Goal: Task Accomplishment & Management: Manage account settings

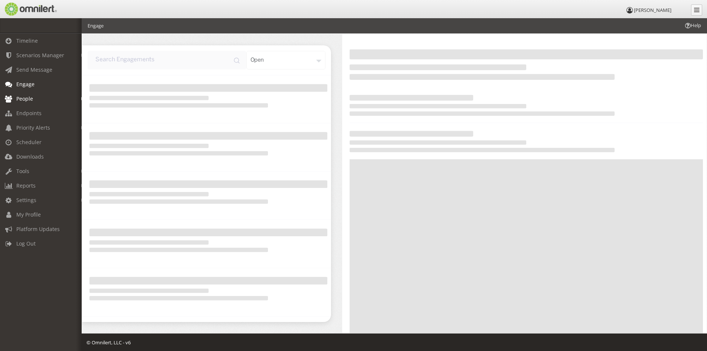
click at [21, 96] on span "People" at bounding box center [24, 98] width 17 height 7
click at [23, 112] on link "Subscribers" at bounding box center [44, 114] width 88 height 12
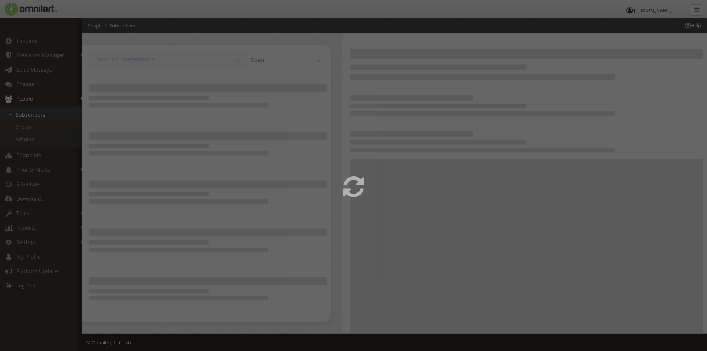
select select
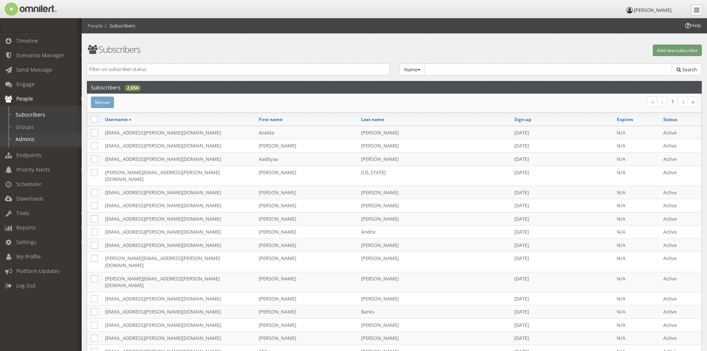
click at [27, 137] on link "Admins" at bounding box center [44, 139] width 88 height 12
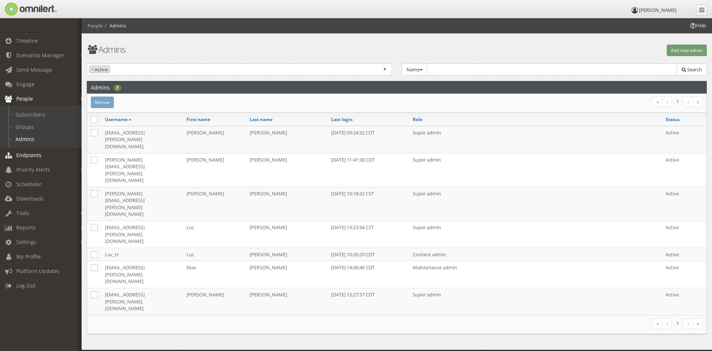
click at [28, 156] on span "Endpoints" at bounding box center [28, 154] width 25 height 7
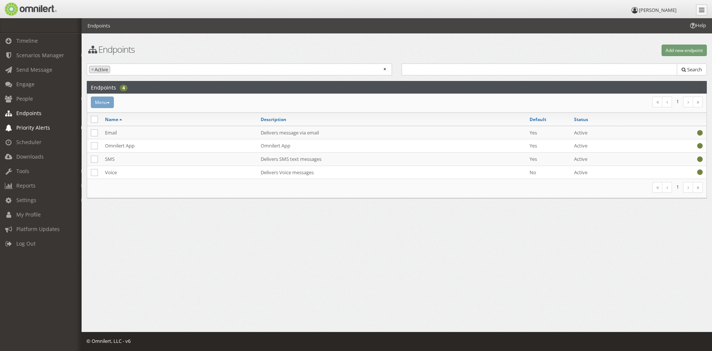
click at [25, 126] on span "Priority Alerts" at bounding box center [33, 127] width 34 height 7
click at [27, 143] on link "Tip Report" at bounding box center [44, 143] width 88 height 12
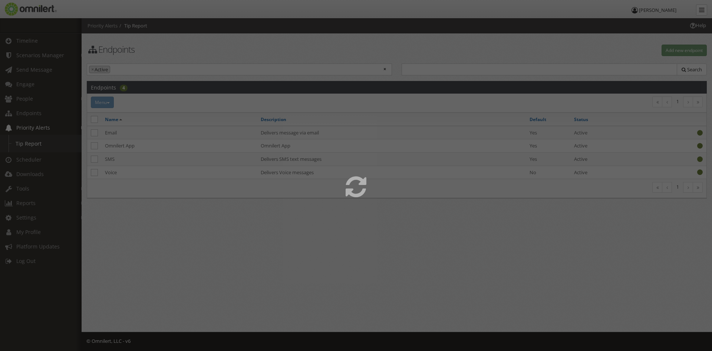
select select
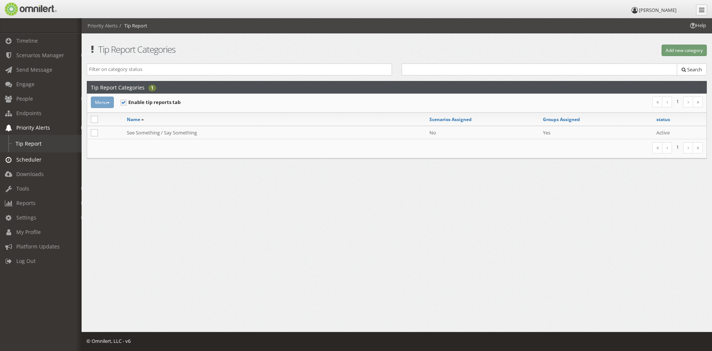
click at [26, 159] on span "Scheduler" at bounding box center [28, 159] width 25 height 7
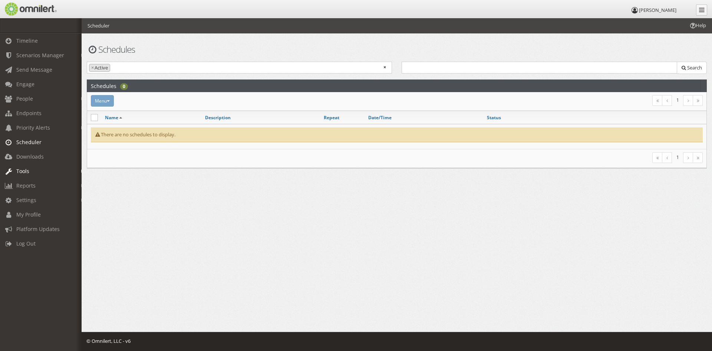
click at [27, 173] on span "Tools" at bounding box center [22, 170] width 13 height 7
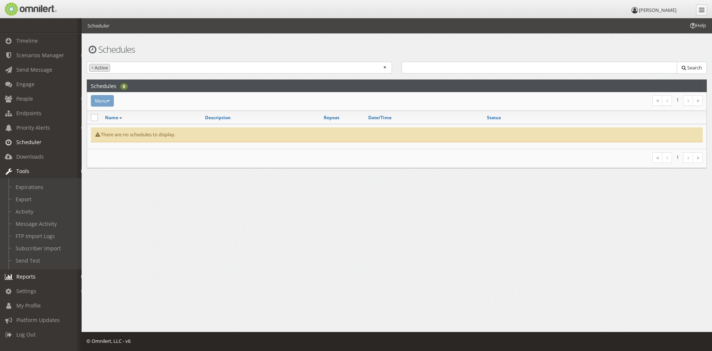
click at [22, 276] on span "Reports" at bounding box center [25, 276] width 19 height 7
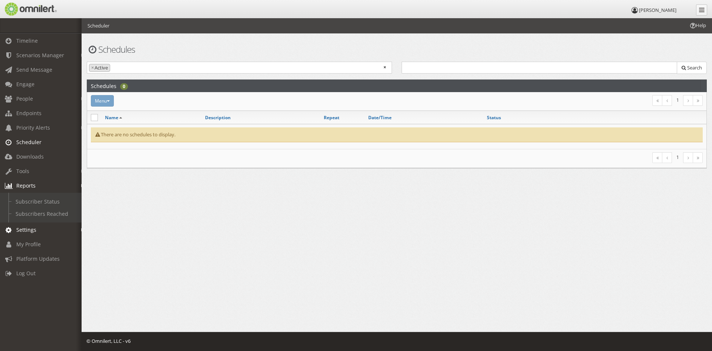
click at [26, 230] on span "Settings" at bounding box center [26, 229] width 20 height 7
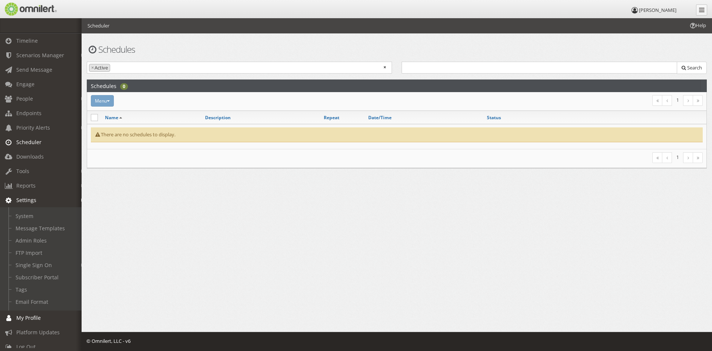
click at [25, 318] on span "My Profile" at bounding box center [28, 317] width 24 height 7
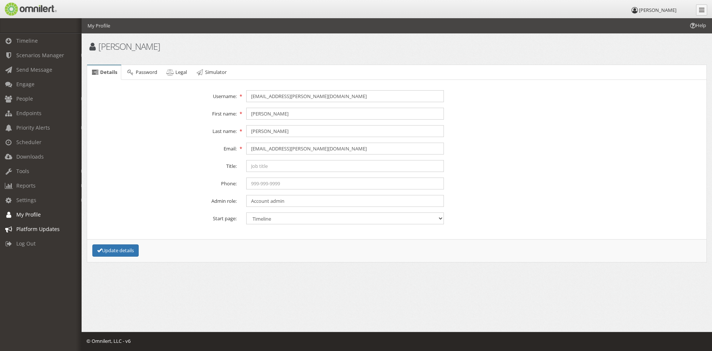
click at [40, 231] on span "Platform Updates" at bounding box center [37, 228] width 43 height 7
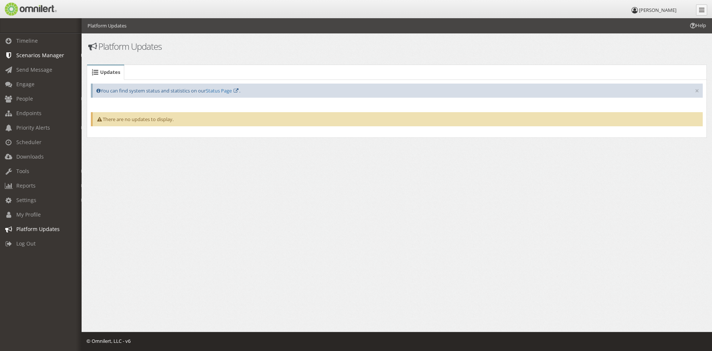
click at [31, 56] on span "Scenarios Manager" at bounding box center [40, 55] width 48 height 7
click at [30, 66] on link "Scenarios" at bounding box center [44, 71] width 88 height 12
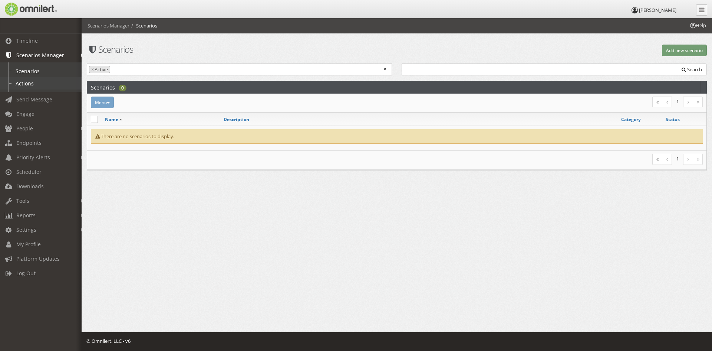
click at [26, 79] on link "Actions" at bounding box center [44, 83] width 88 height 12
click at [24, 40] on span "Timeline" at bounding box center [27, 40] width 22 height 7
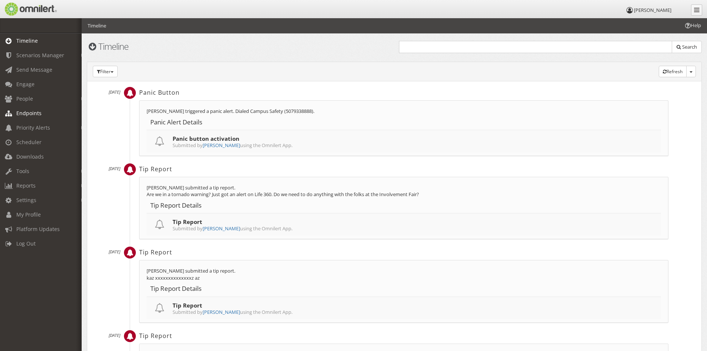
click at [26, 111] on span "Endpoints" at bounding box center [28, 112] width 25 height 7
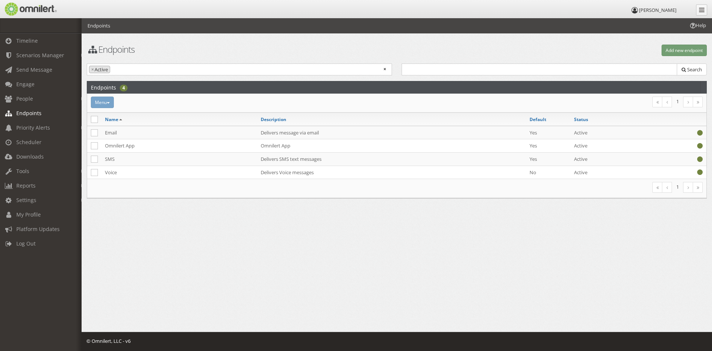
click at [111, 102] on div "Menu Activate Inactivate [GEOGRAPHIC_DATA]" at bounding box center [293, 102] width 414 height 12
click at [108, 104] on div "Menu Activate Inactivate [GEOGRAPHIC_DATA]" at bounding box center [293, 102] width 414 height 12
click at [112, 108] on div "Menu Activate Inactivate [GEOGRAPHIC_DATA]" at bounding box center [293, 102] width 414 height 12
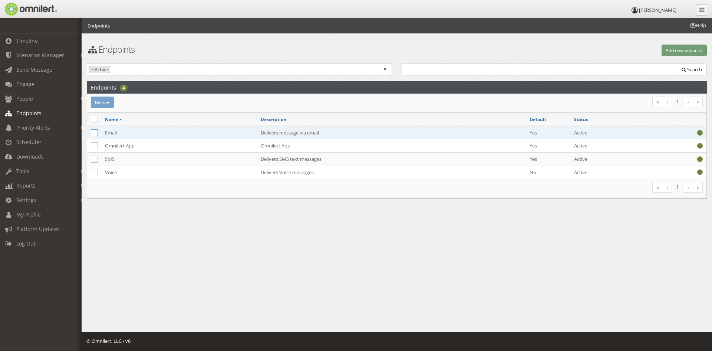
click at [96, 132] on icon at bounding box center [94, 132] width 7 height 7
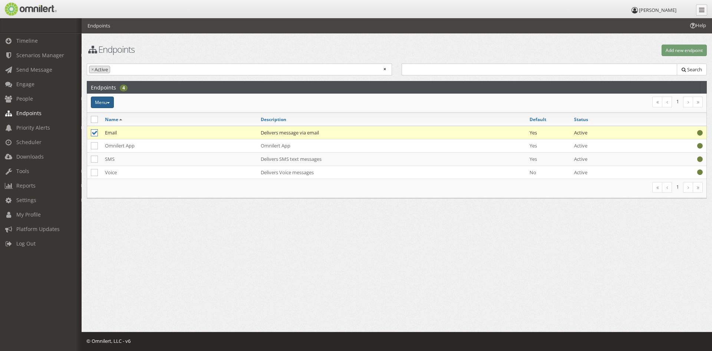
click at [110, 101] on button "Menu" at bounding box center [102, 102] width 23 height 12
click at [96, 133] on icon at bounding box center [94, 132] width 7 height 7
checkbox input "false"
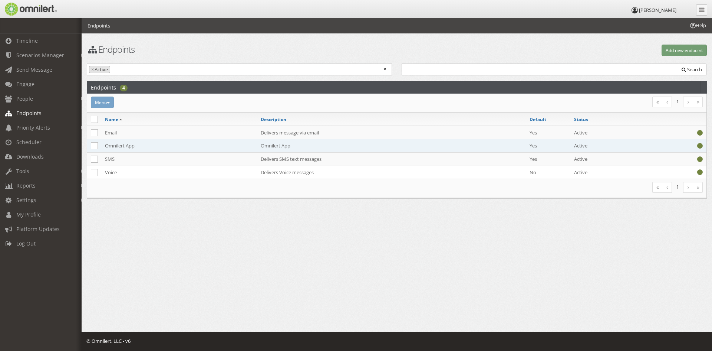
click at [112, 146] on td "Omnilert App" at bounding box center [179, 145] width 156 height 13
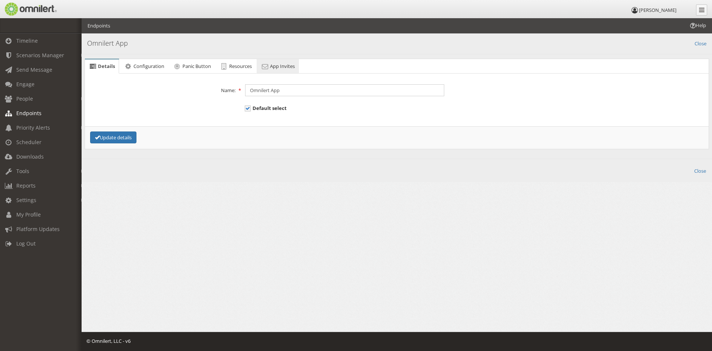
click at [280, 68] on span "App Invites" at bounding box center [282, 66] width 25 height 7
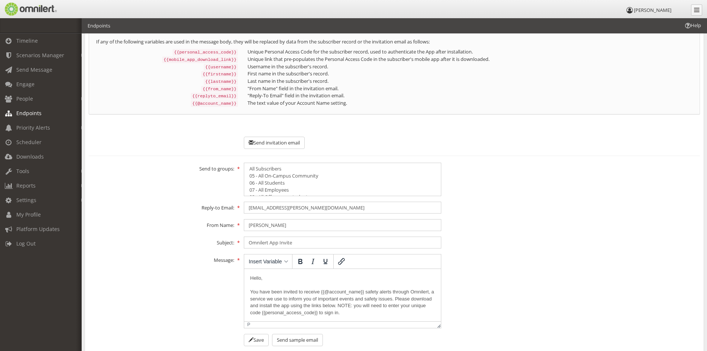
click at [521, 193] on form "Send to groups: All Subscribers 05 - All On-Campus Community 06 - All Students …" at bounding box center [394, 254] width 611 height 183
click at [30, 96] on span "People" at bounding box center [24, 98] width 17 height 7
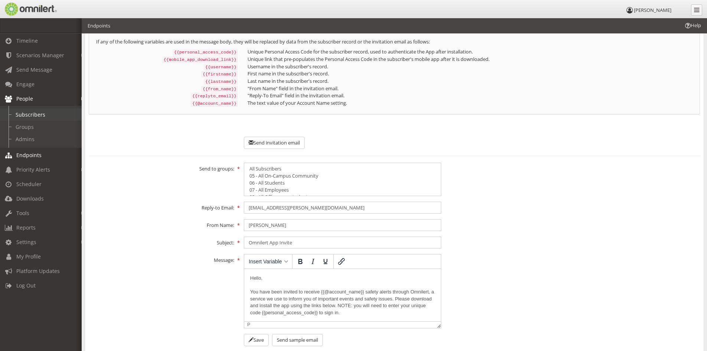
click at [29, 114] on link "Subscribers" at bounding box center [44, 114] width 88 height 12
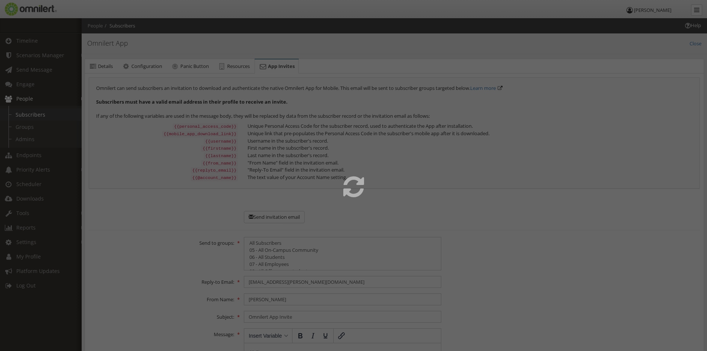
select select
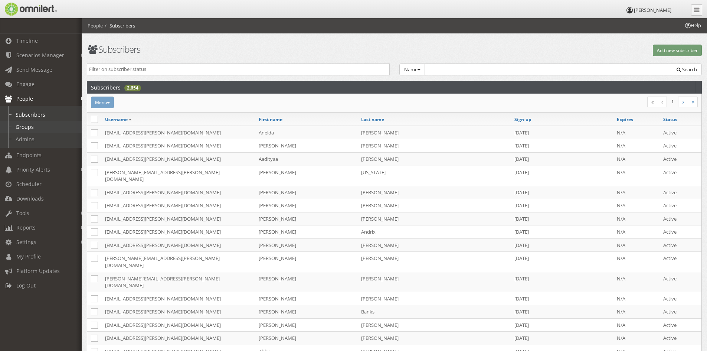
click at [25, 125] on link "Groups" at bounding box center [44, 127] width 88 height 12
select select
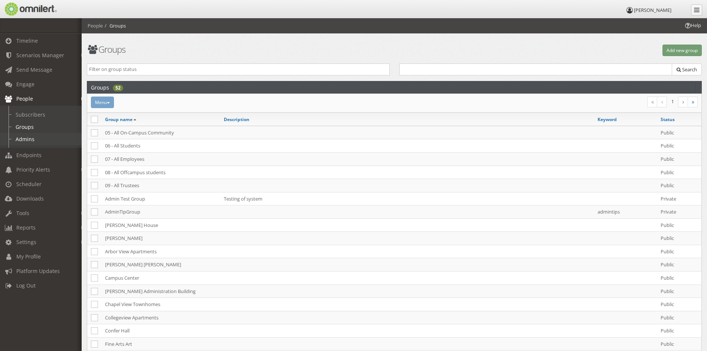
click at [28, 136] on link "Admins" at bounding box center [44, 139] width 88 height 12
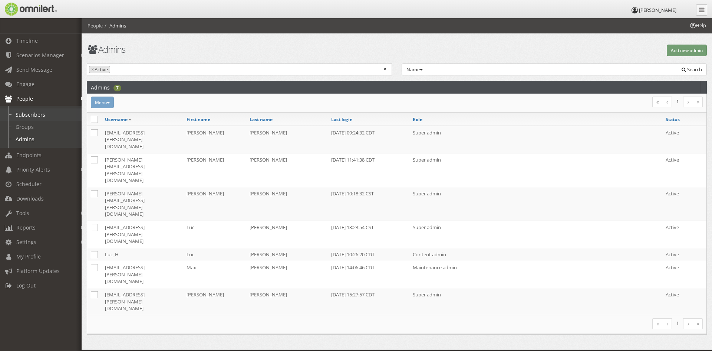
click at [24, 113] on link "Subscribers" at bounding box center [44, 114] width 88 height 12
select select
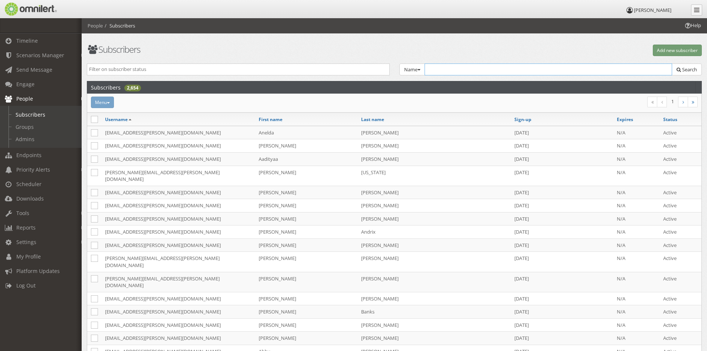
click at [457, 68] on input "text" at bounding box center [548, 69] width 248 height 12
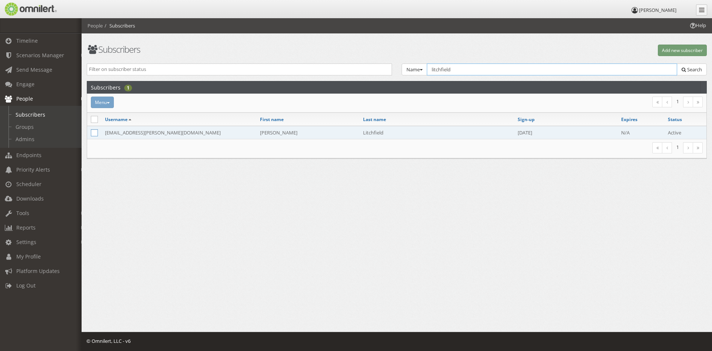
type input "litchfield"
click at [97, 135] on icon at bounding box center [94, 132] width 7 height 7
checkbox input "true"
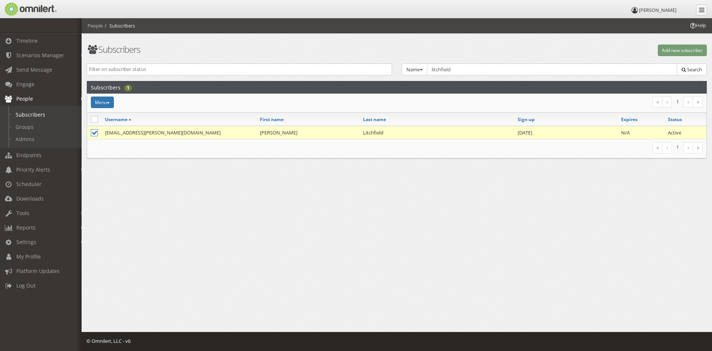
click at [145, 132] on td "[EMAIL_ADDRESS][PERSON_NAME][DOMAIN_NAME]" at bounding box center [178, 132] width 155 height 13
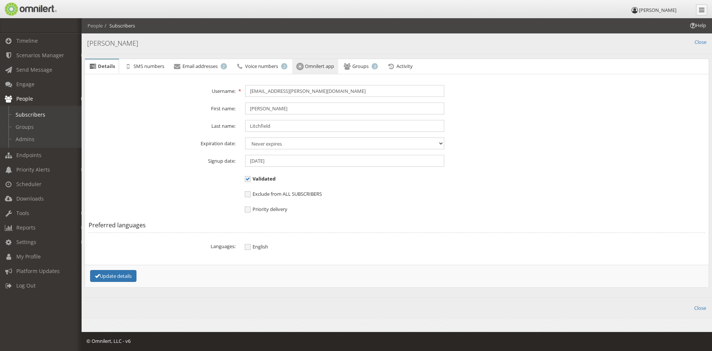
click at [325, 65] on span "Omnilert app" at bounding box center [319, 66] width 29 height 7
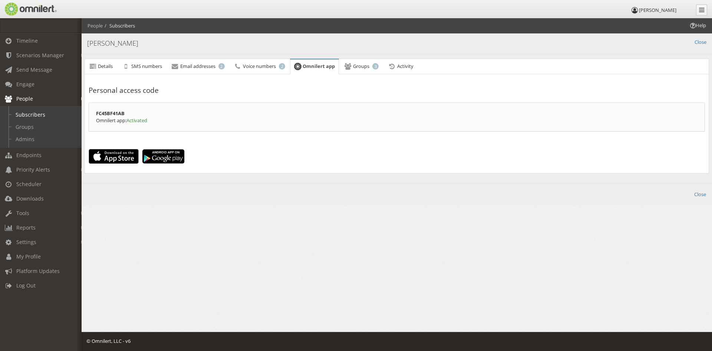
click at [141, 119] on span "Activated" at bounding box center [137, 120] width 21 height 7
click at [104, 65] on span "Details" at bounding box center [105, 66] width 15 height 7
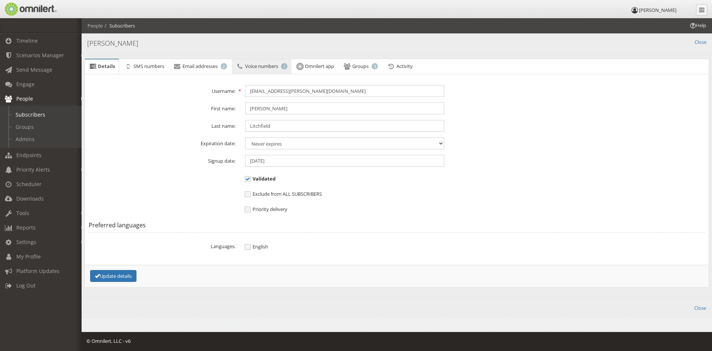
click at [278, 66] on span "Voice numbers" at bounding box center [261, 66] width 33 height 7
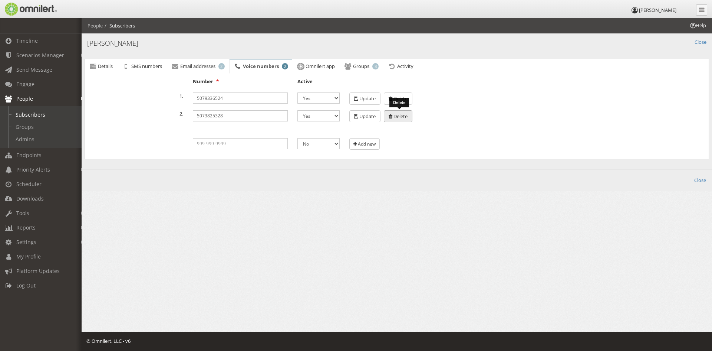
click at [403, 119] on span "Delete" at bounding box center [401, 116] width 14 height 7
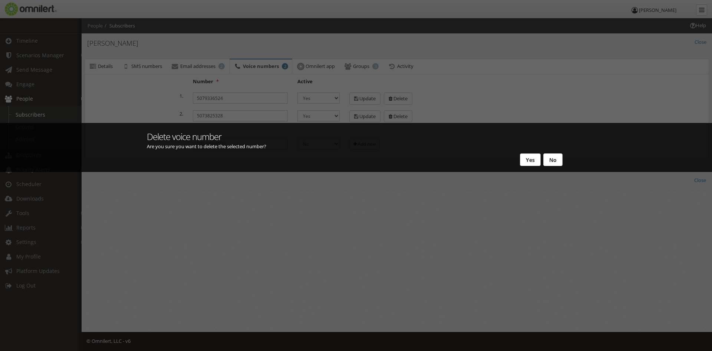
click at [528, 160] on button "Yes" at bounding box center [530, 159] width 21 height 13
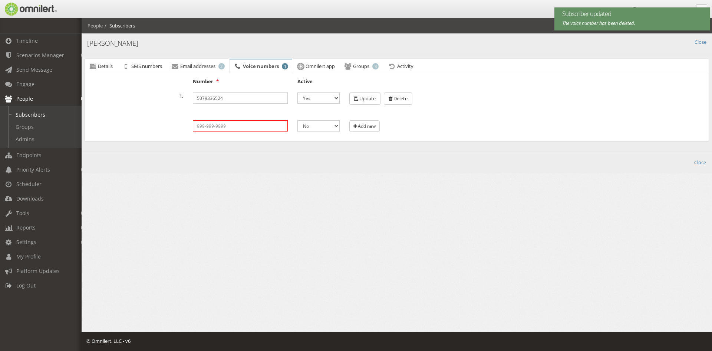
click at [264, 128] on input "tel" at bounding box center [240, 125] width 95 height 11
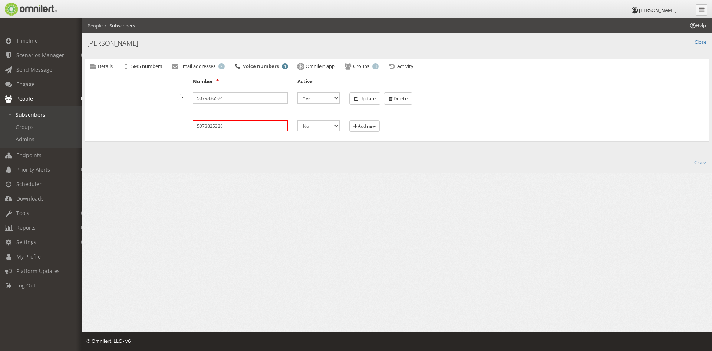
type input "5073825328"
click at [338, 127] on select "No Yes" at bounding box center [319, 125] width 43 height 11
select select "1"
click at [298, 120] on select "No Yes" at bounding box center [319, 125] width 43 height 11
click at [362, 126] on span "Add new" at bounding box center [367, 126] width 18 height 6
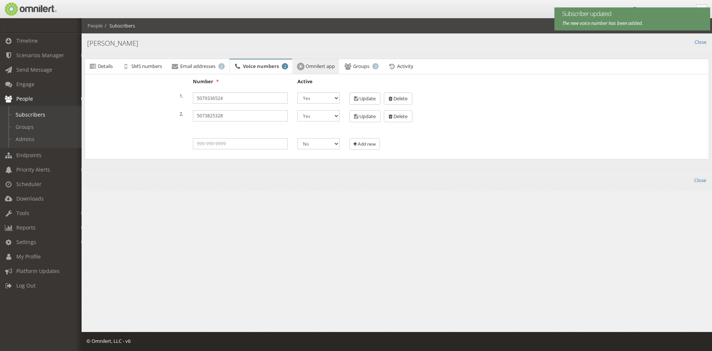
click at [325, 66] on span "Omnilert app" at bounding box center [320, 66] width 29 height 7
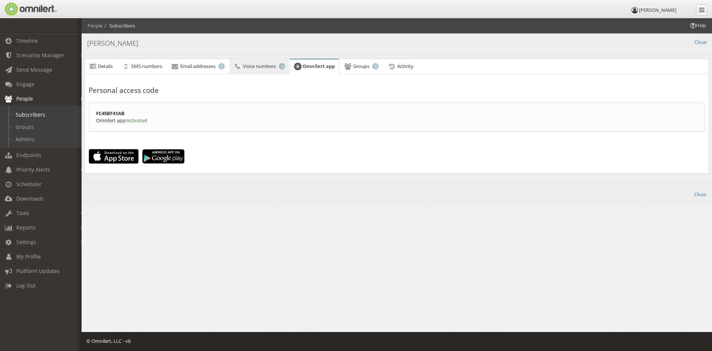
click at [258, 68] on span "Voice numbers" at bounding box center [259, 66] width 33 height 7
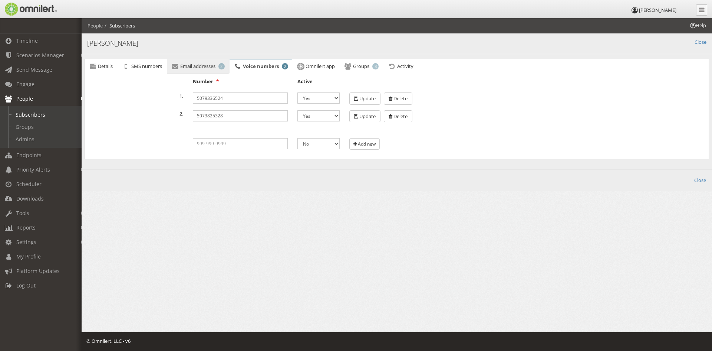
click at [205, 62] on link "Email addresses 2" at bounding box center [198, 66] width 62 height 15
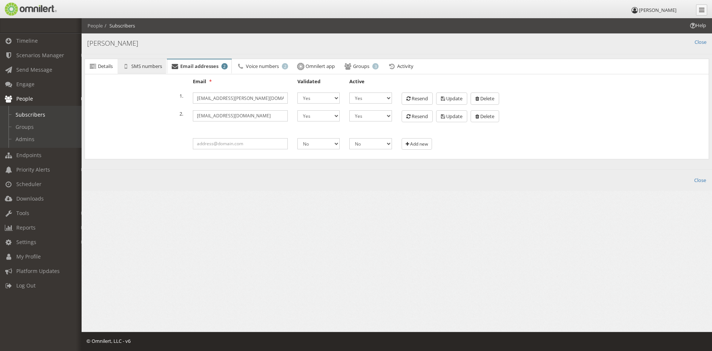
click at [144, 68] on span "SMS numbers" at bounding box center [146, 66] width 31 height 7
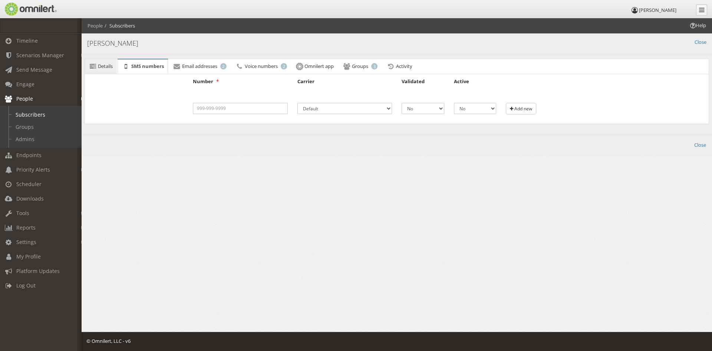
click at [97, 62] on link "Details" at bounding box center [101, 66] width 32 height 15
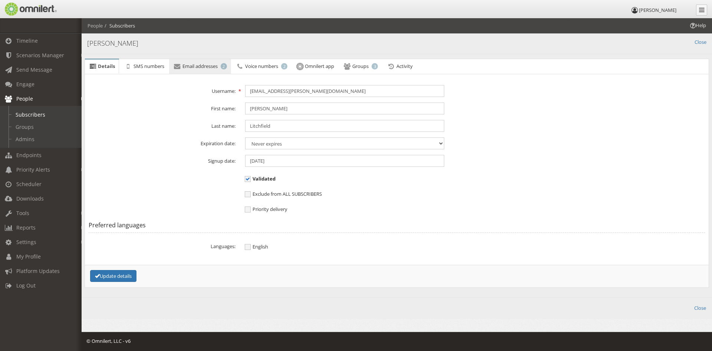
click at [190, 69] on span "Email addresses" at bounding box center [200, 66] width 35 height 7
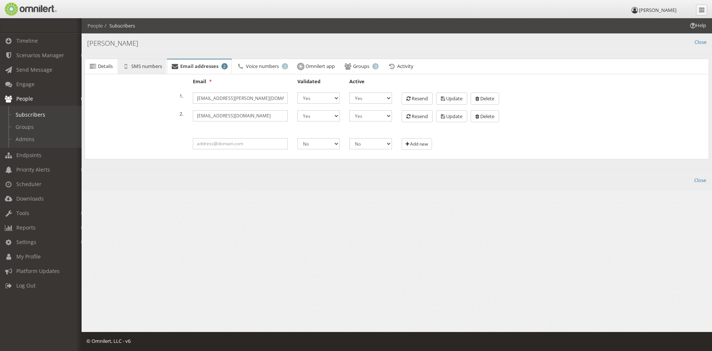
click at [147, 69] on link "SMS numbers" at bounding box center [142, 66] width 48 height 15
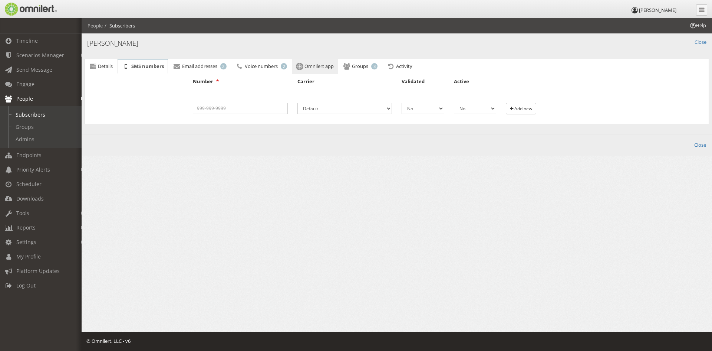
click at [323, 67] on span "Omnilert app" at bounding box center [319, 66] width 29 height 7
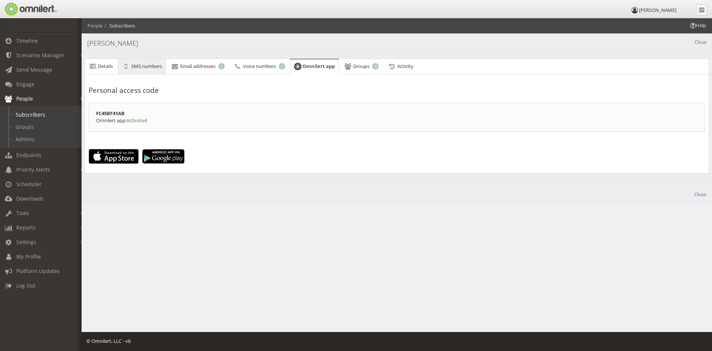
click at [140, 64] on span "SMS numbers" at bounding box center [146, 66] width 31 height 7
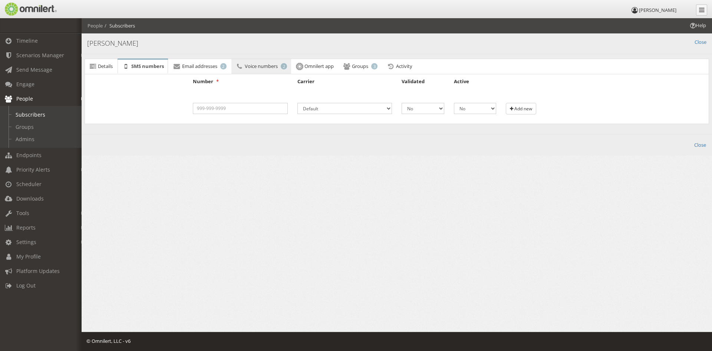
click at [271, 63] on span "Voice numbers" at bounding box center [261, 66] width 33 height 7
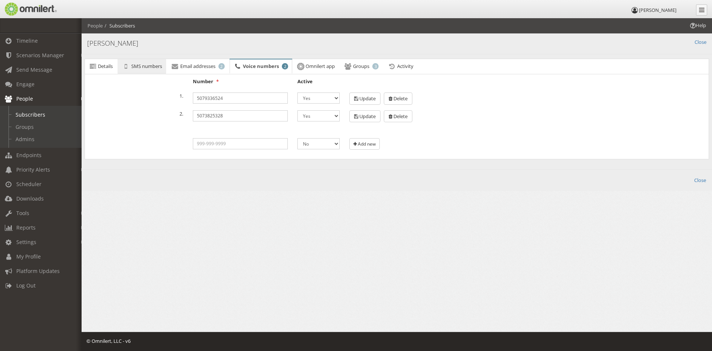
click at [151, 67] on span "SMS numbers" at bounding box center [146, 66] width 31 height 7
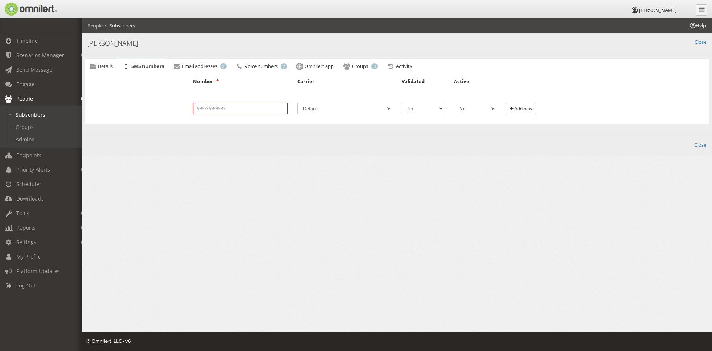
click at [229, 108] on input "tel" at bounding box center [240, 108] width 95 height 11
type input "5073825328"
click at [388, 109] on select "Airpage [US_STATE] Communication Systems Aliant Alltel Alltel (Alternate) Ameri…" at bounding box center [345, 108] width 95 height 11
select select "5"
click at [298, 103] on select "Airpage [US_STATE] Communication Systems Aliant Alltel Alltel (Alternate) Ameri…" at bounding box center [345, 108] width 95 height 11
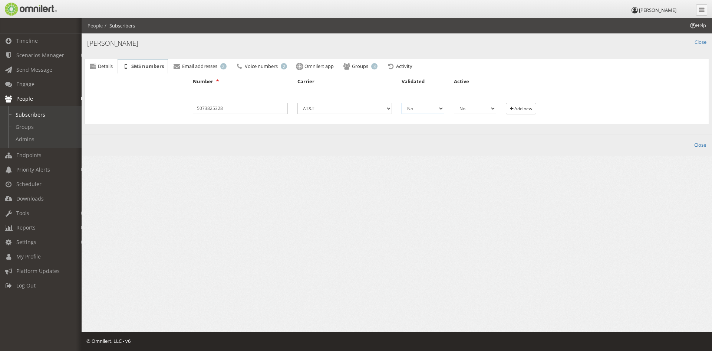
click at [437, 110] on select "No Yes" at bounding box center [423, 108] width 43 height 11
select select "1"
click at [402, 103] on select "No Yes" at bounding box center [423, 108] width 43 height 11
click at [491, 107] on select "No Yes" at bounding box center [475, 108] width 43 height 11
select select "1"
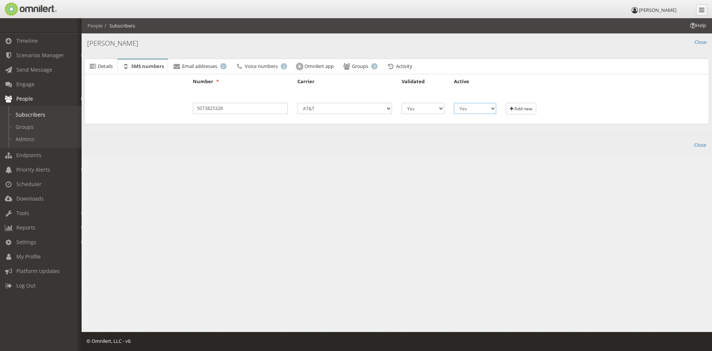
click at [454, 103] on select "No Yes" at bounding box center [475, 108] width 43 height 11
click at [525, 106] on span "Add new" at bounding box center [524, 108] width 18 height 6
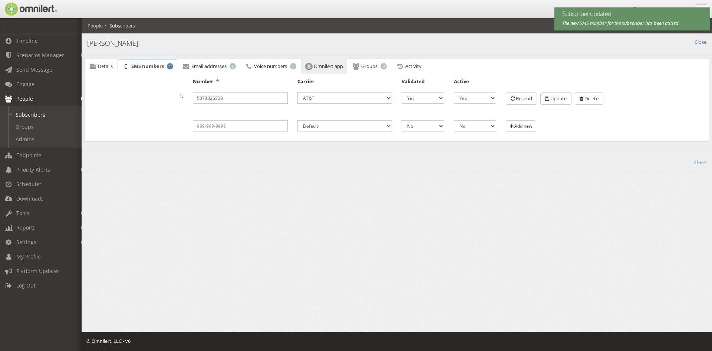
click at [329, 67] on span "Omnilert app" at bounding box center [328, 66] width 29 height 7
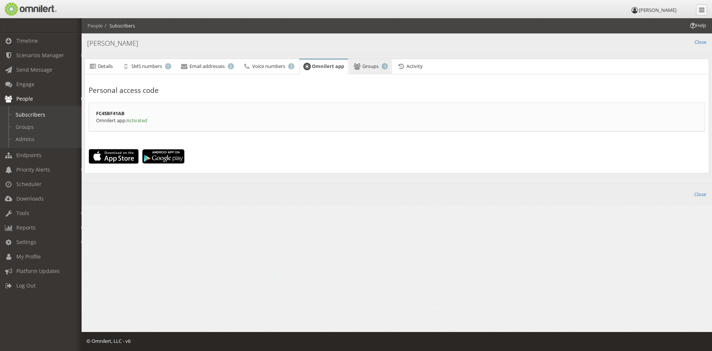
click at [378, 61] on link "Groups 3" at bounding box center [370, 66] width 43 height 15
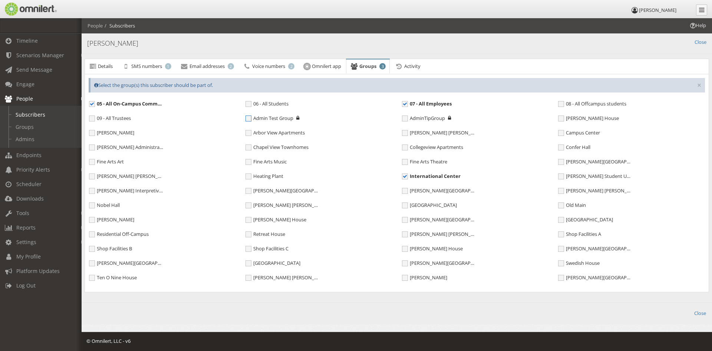
click at [248, 119] on span "Admin Test Group" at bounding box center [270, 118] width 48 height 6
click at [248, 119] on input "Admin Test Group" at bounding box center [249, 119] width 7 height 7
checkbox input "true"
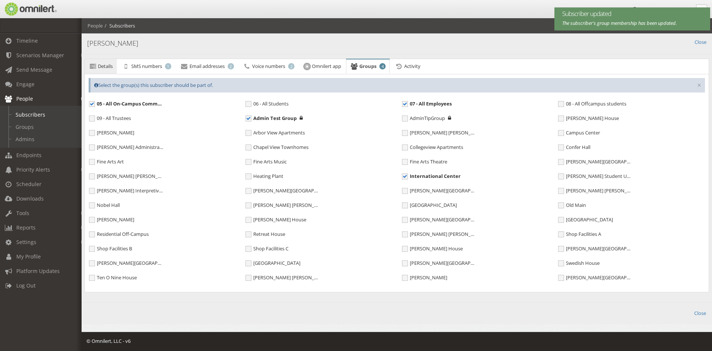
click at [104, 63] on span "Details" at bounding box center [105, 66] width 15 height 7
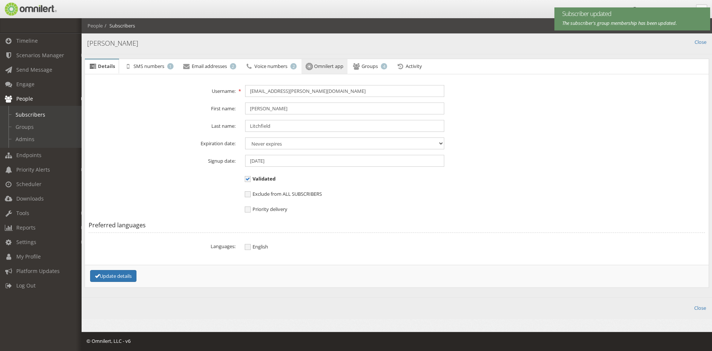
click at [330, 68] on span "Omnilert app" at bounding box center [328, 66] width 29 height 7
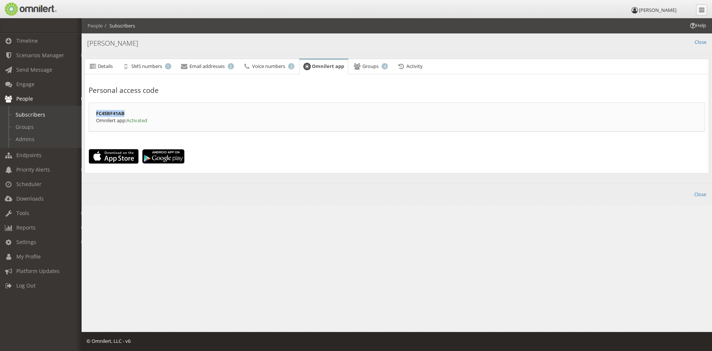
drag, startPoint x: 97, startPoint y: 111, endPoint x: 140, endPoint y: 115, distance: 42.8
click at [140, 115] on div "FC45BF41AB Omnilert app: Activated" at bounding box center [397, 116] width 617 height 29
click at [416, 67] on span "Activity" at bounding box center [415, 66] width 16 height 7
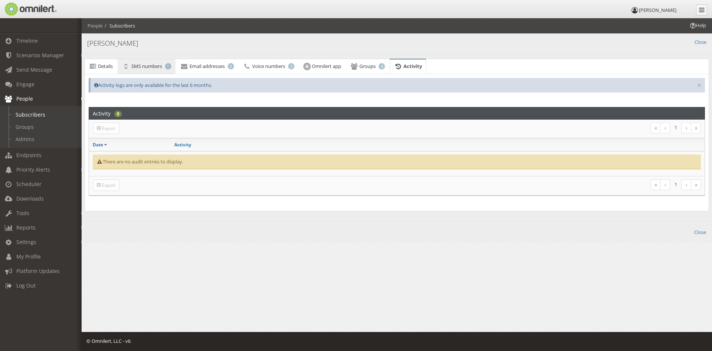
click at [153, 69] on link "SMS numbers 1" at bounding box center [147, 66] width 58 height 15
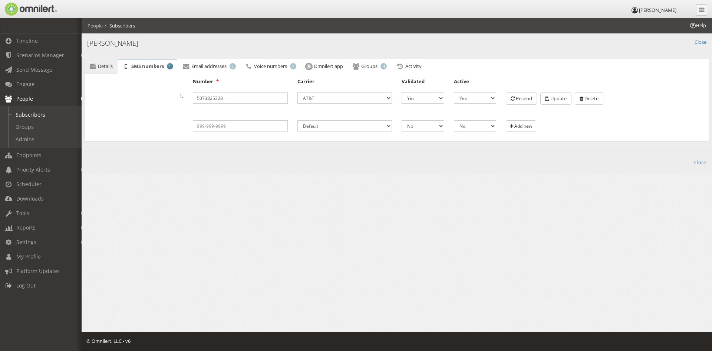
click at [100, 68] on span "Details" at bounding box center [105, 66] width 15 height 7
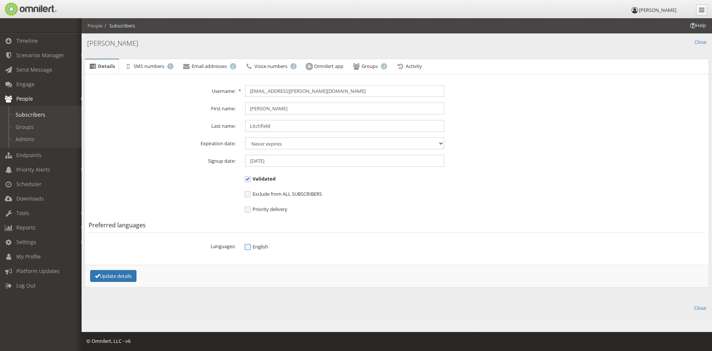
click at [249, 244] on span "English" at bounding box center [256, 246] width 23 height 7
click at [249, 244] on input "English" at bounding box center [248, 247] width 7 height 9
checkbox input "true"
click at [110, 276] on button "Update details" at bounding box center [113, 276] width 46 height 12
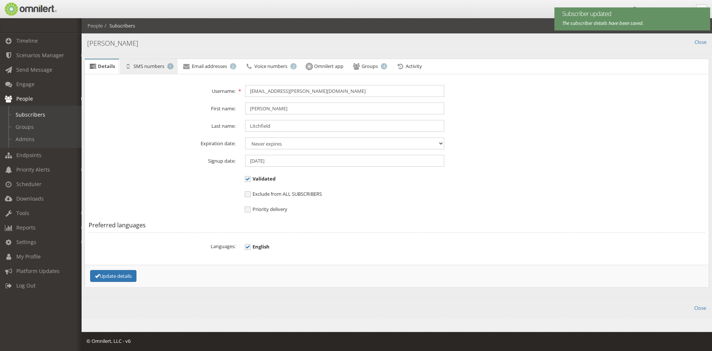
click at [142, 68] on span "SMS numbers" at bounding box center [149, 66] width 31 height 7
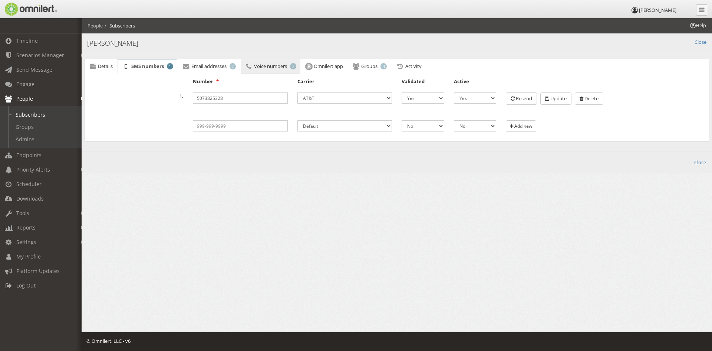
click at [270, 66] on span "Voice numbers" at bounding box center [270, 66] width 33 height 7
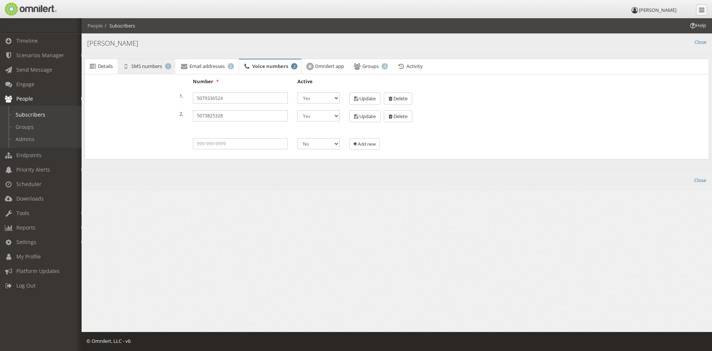
click at [150, 66] on span "SMS numbers" at bounding box center [146, 66] width 31 height 7
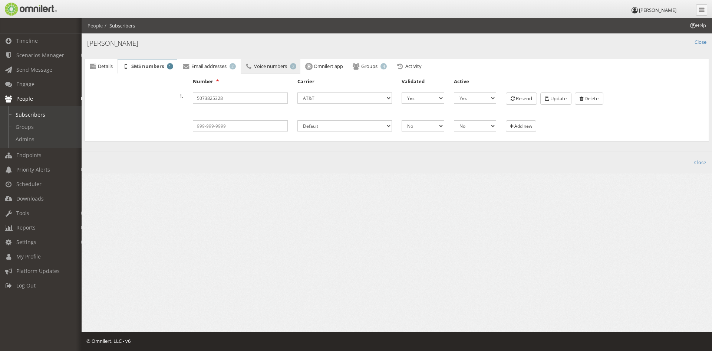
click at [265, 68] on span "Voice numbers" at bounding box center [270, 66] width 33 height 7
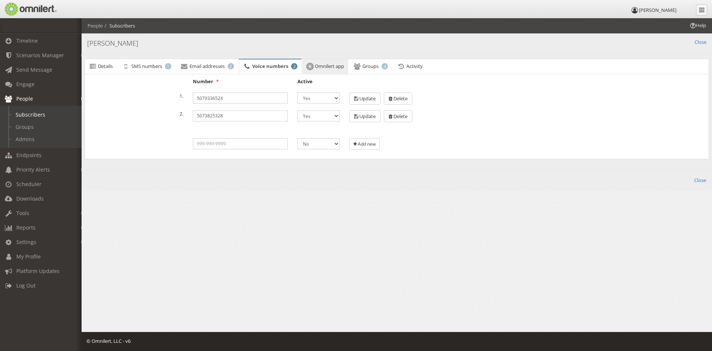
click at [333, 70] on link "Omnilert app" at bounding box center [325, 67] width 46 height 16
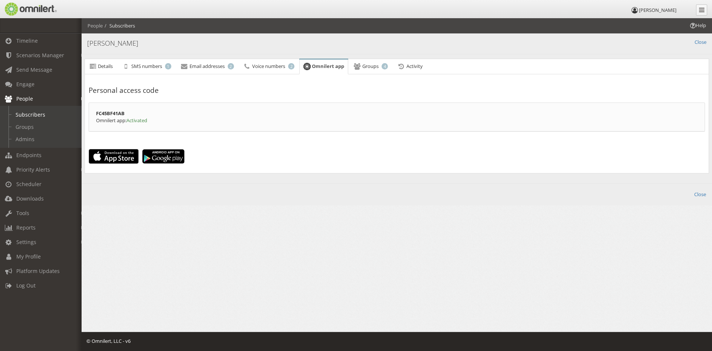
click at [166, 117] on div "FC45BF41AB Omnilert app: Activated" at bounding box center [397, 116] width 617 height 29
click at [145, 115] on div "FC45BF41AB Omnilert app: Activated" at bounding box center [397, 116] width 617 height 29
click at [366, 69] on link "Groups 4" at bounding box center [370, 66] width 43 height 15
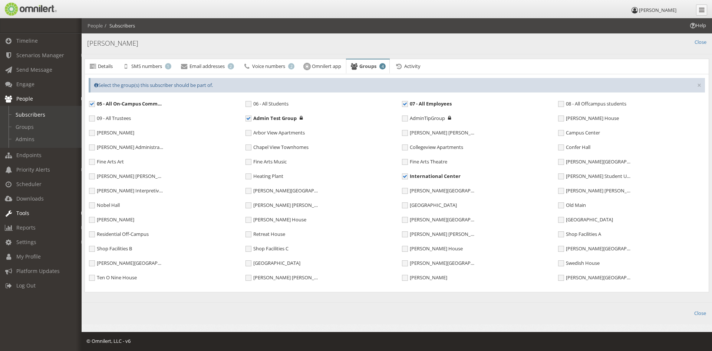
click at [24, 214] on span "Tools" at bounding box center [22, 212] width 13 height 7
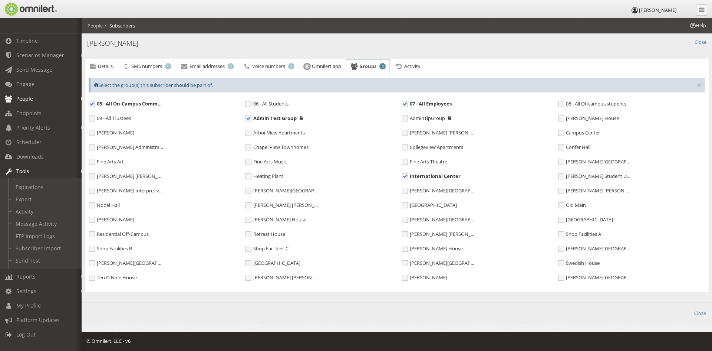
click at [32, 96] on span "People" at bounding box center [24, 98] width 17 height 7
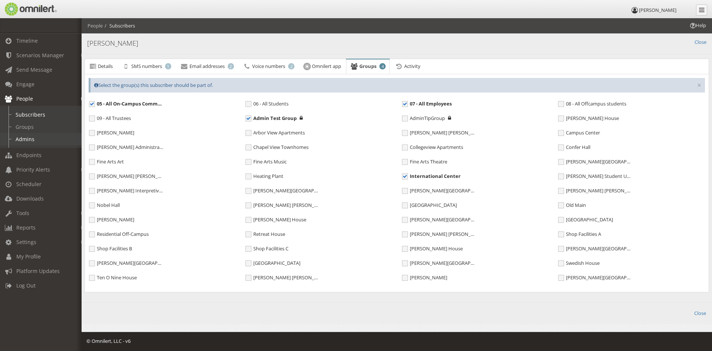
click at [32, 139] on link "Admins" at bounding box center [44, 139] width 88 height 12
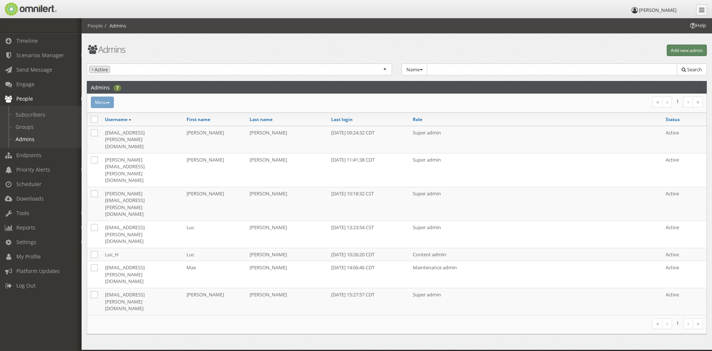
click at [680, 48] on button "Add new admin" at bounding box center [687, 51] width 40 height 12
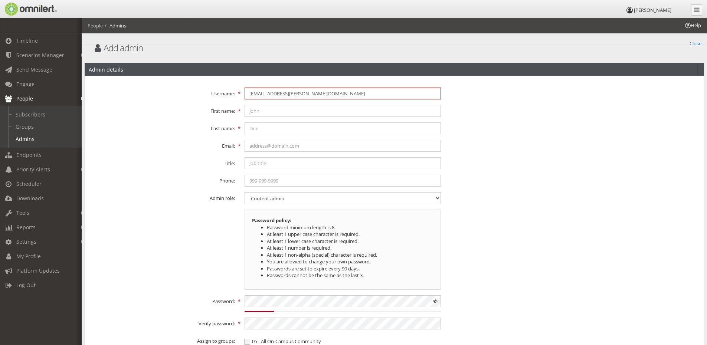
click at [316, 97] on input "[EMAIL_ADDRESS][PERSON_NAME][DOMAIN_NAME]" at bounding box center [343, 94] width 197 height 12
type input "s"
click at [262, 91] on input "text" at bounding box center [343, 94] width 197 height 12
type input "[EMAIL_ADDRESS][PERSON_NAME][DOMAIN_NAME]"
click at [274, 111] on input "text" at bounding box center [343, 111] width 197 height 12
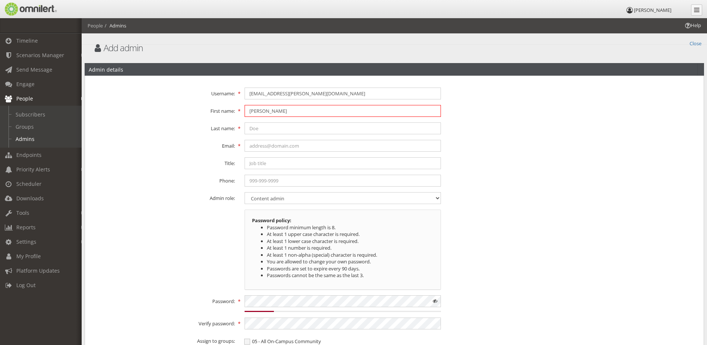
type input "[PERSON_NAME]"
type input "Litchfield"
click at [306, 95] on input "[EMAIL_ADDRESS][PERSON_NAME][DOMAIN_NAME]" at bounding box center [343, 94] width 197 height 12
type input "tlitchfield"
type input "[EMAIL_ADDRESS][PERSON_NAME][DOMAIN_NAME]"
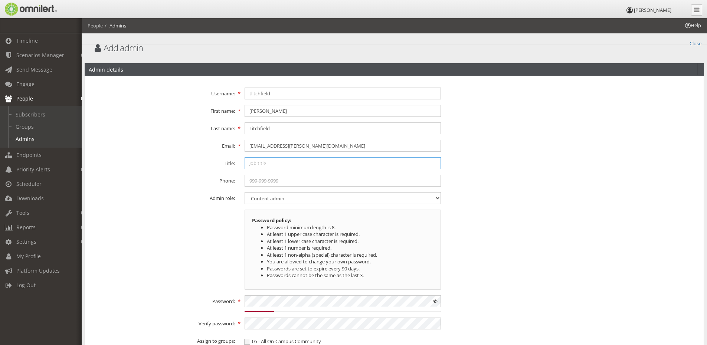
click at [309, 163] on input "text" at bounding box center [343, 163] width 197 height 12
type input "A"
type input "Access Control"
click at [307, 181] on input "text" at bounding box center [343, 181] width 197 height 12
type input "5073825328"
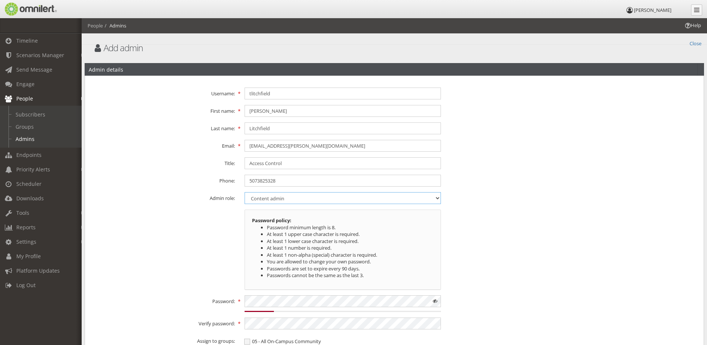
click at [436, 197] on select "Content admin Group admin Maintenance admin Super admin Support admin Asst Admin" at bounding box center [343, 198] width 197 height 12
select select "2"
click at [245, 192] on select "Content admin Group admin Maintenance admin Super admin Support admin Asst Admin" at bounding box center [343, 198] width 197 height 12
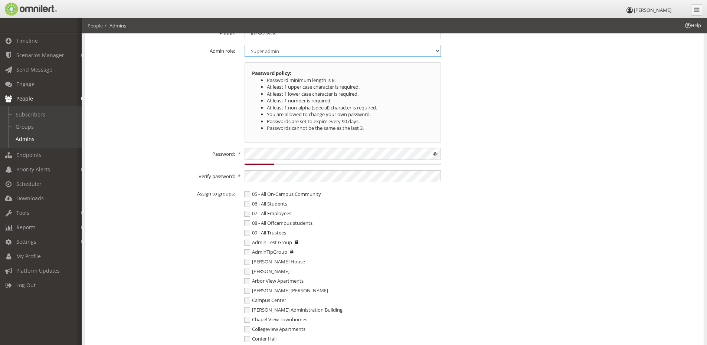
scroll to position [148, 0]
click at [434, 153] on span at bounding box center [435, 153] width 12 height 12
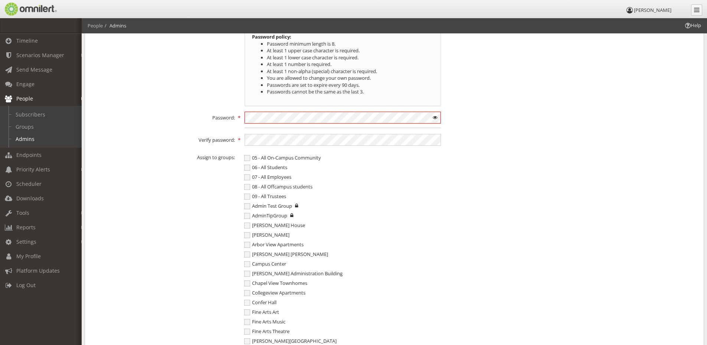
scroll to position [186, 0]
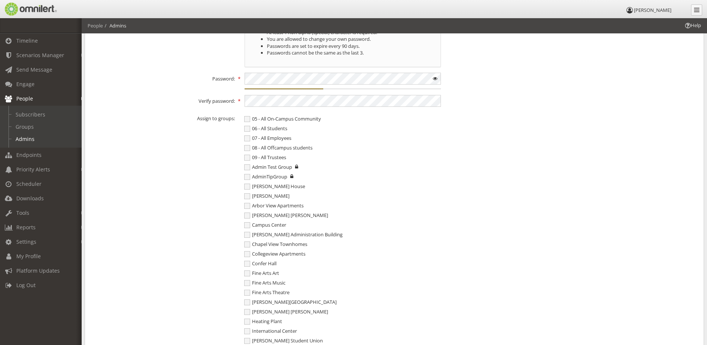
scroll to position [260, 0]
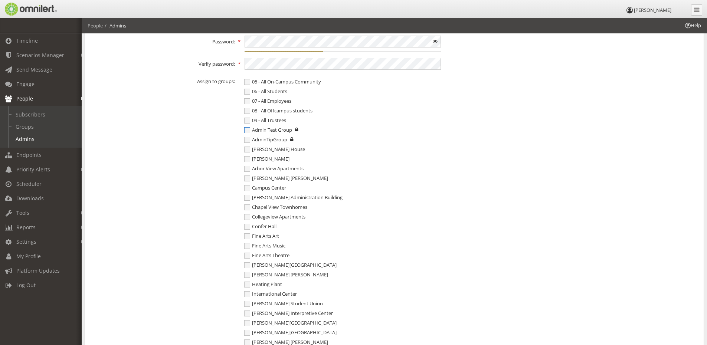
click at [248, 130] on span "Admin Test Group" at bounding box center [268, 130] width 48 height 7
click at [248, 130] on input "Admin Test Group" at bounding box center [248, 130] width 7 height 9
checkbox input "true"
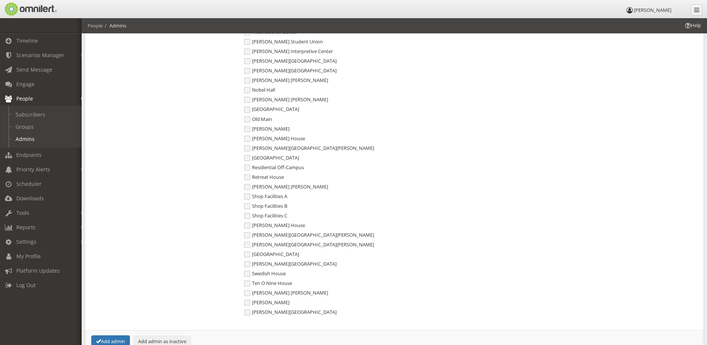
scroll to position [594, 0]
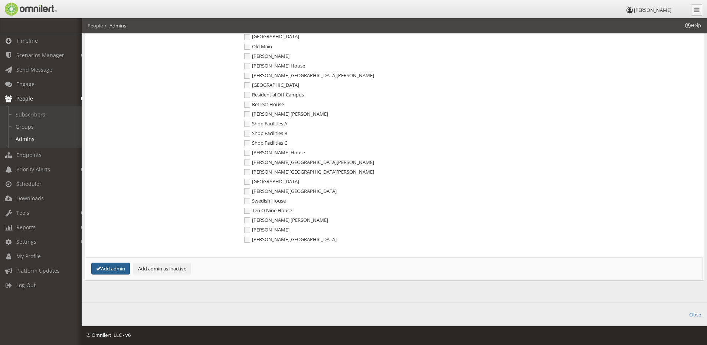
click at [109, 267] on button "Add admin" at bounding box center [110, 269] width 39 height 12
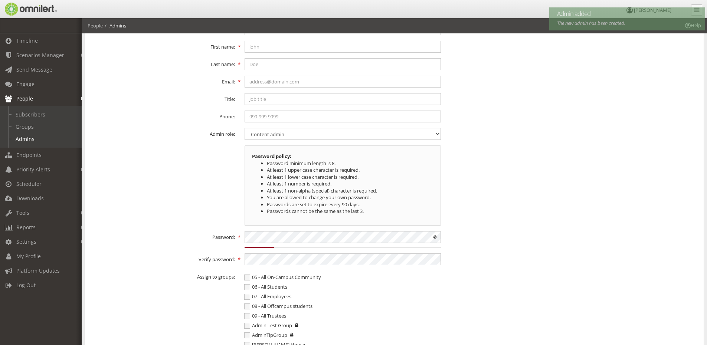
scroll to position [0, 0]
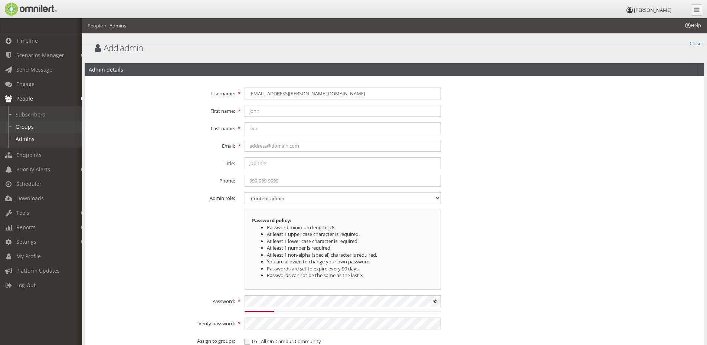
click at [25, 129] on link "Groups" at bounding box center [44, 127] width 88 height 12
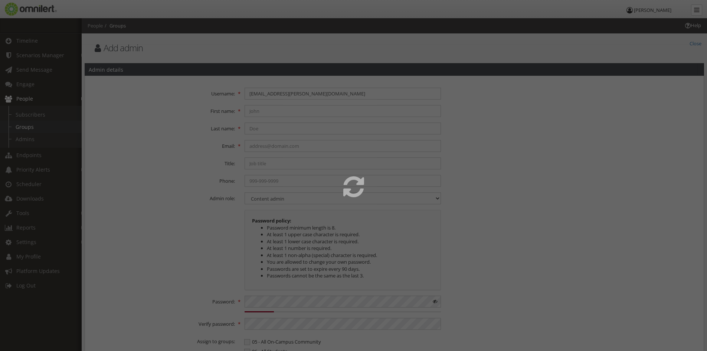
select select
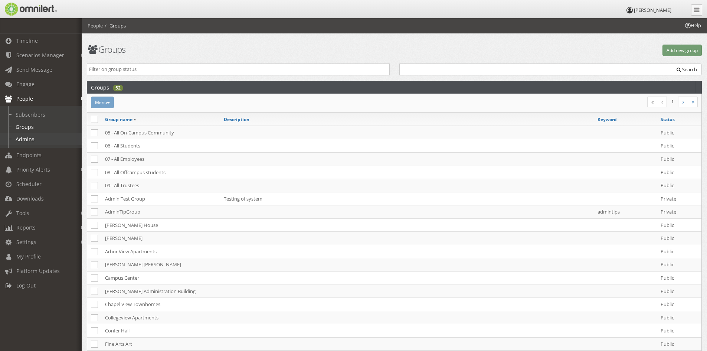
click at [24, 137] on link "Admins" at bounding box center [44, 139] width 88 height 12
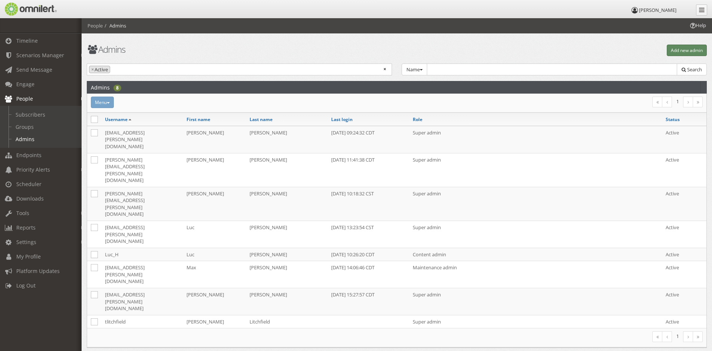
click at [678, 49] on button "Add new admin" at bounding box center [687, 51] width 40 height 12
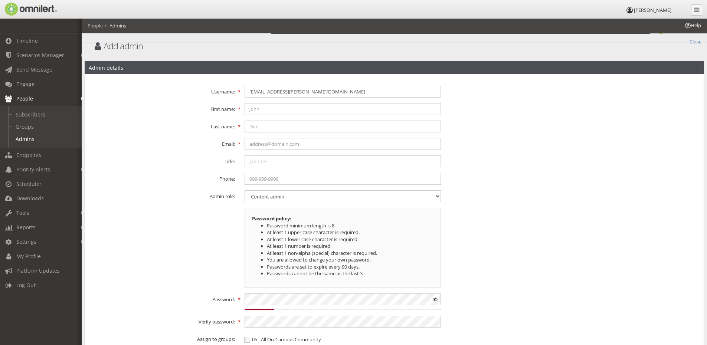
scroll to position [1, 0]
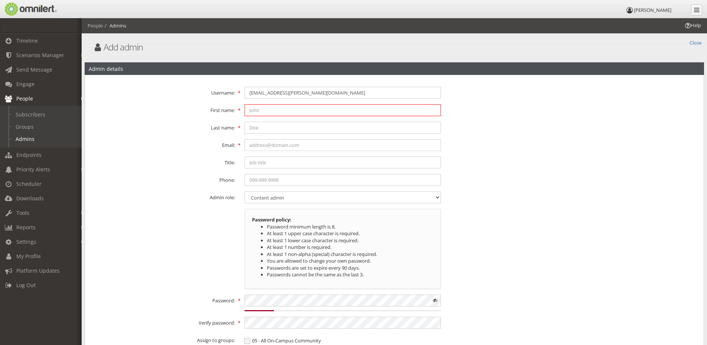
click at [306, 108] on input "text" at bounding box center [343, 110] width 197 height 12
type input "[PERSON_NAME]"
type input "[EMAIL_ADDRESS][PERSON_NAME][DOMAIN_NAME]"
type input "5079337494"
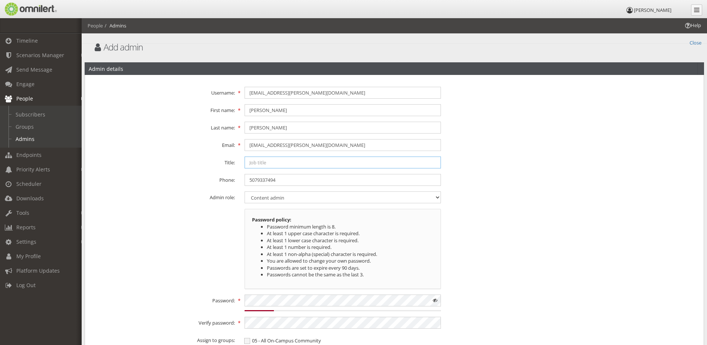
click at [329, 162] on input "text" at bounding box center [343, 163] width 197 height 12
type input "D"
click at [653, 10] on span "[PERSON_NAME]" at bounding box center [652, 10] width 37 height 7
click at [634, 11] on icon at bounding box center [630, 10] width 8 height 5
click at [634, 10] on icon at bounding box center [630, 10] width 8 height 5
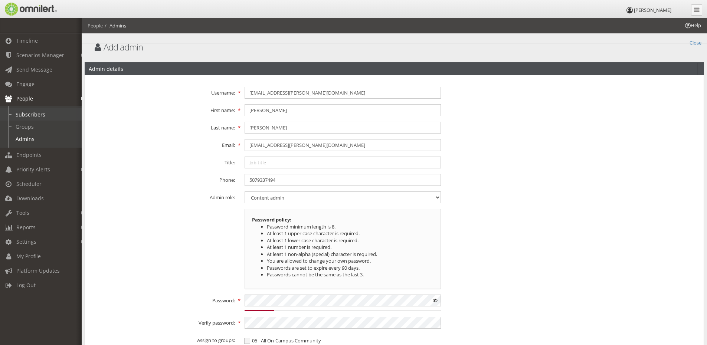
click at [40, 113] on link "Subscribers" at bounding box center [44, 114] width 88 height 12
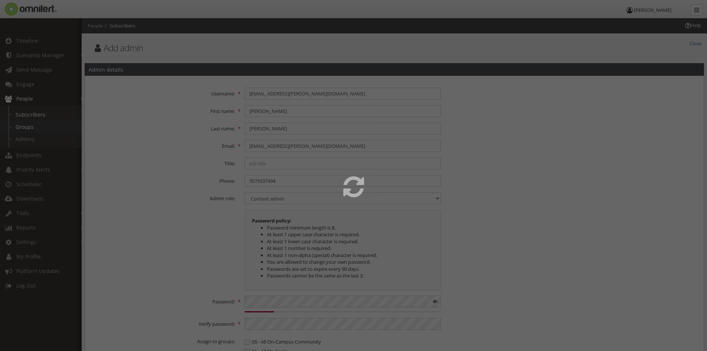
select select
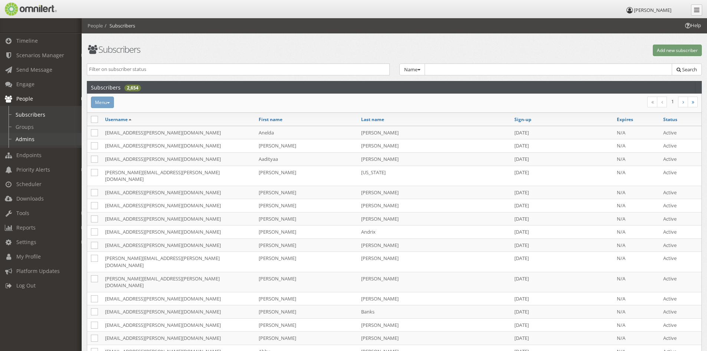
click at [29, 135] on link "Admins" at bounding box center [44, 139] width 88 height 12
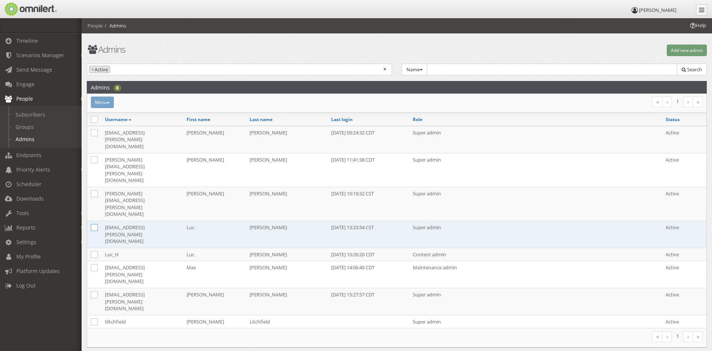
click at [96, 224] on icon at bounding box center [94, 227] width 7 height 7
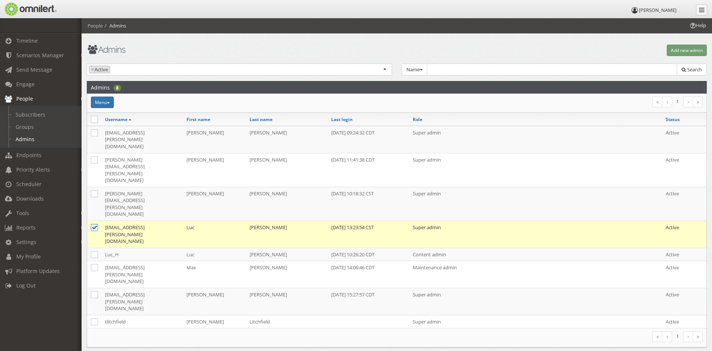
click at [93, 224] on icon at bounding box center [94, 227] width 7 height 7
checkbox input "false"
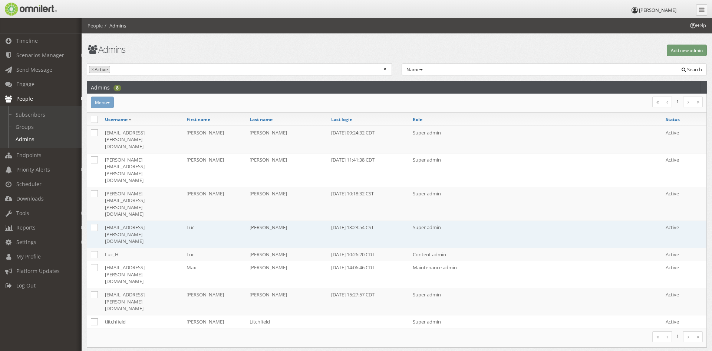
click at [118, 221] on td "[EMAIL_ADDRESS][PERSON_NAME][DOMAIN_NAME]" at bounding box center [142, 234] width 82 height 27
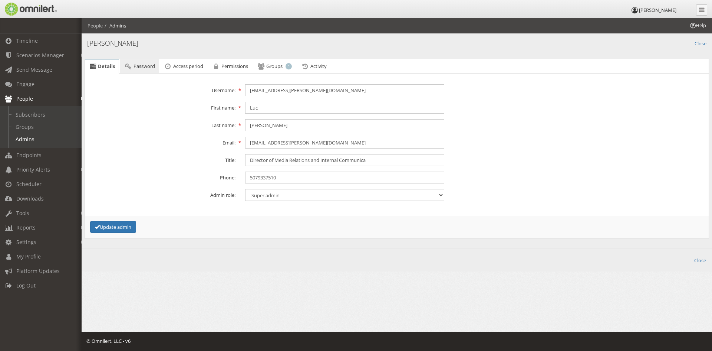
click at [142, 65] on span "Password" at bounding box center [145, 66] width 22 height 7
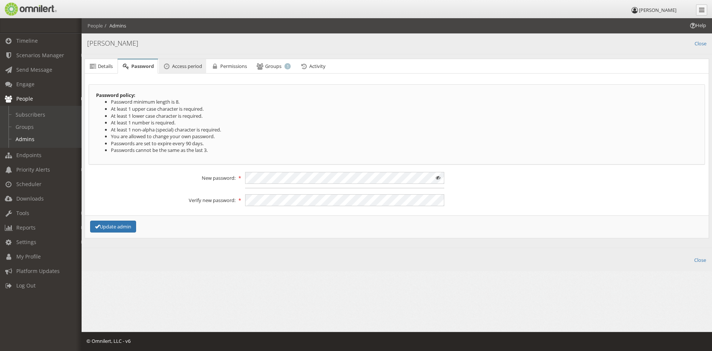
click at [193, 72] on link "Access period" at bounding box center [182, 66] width 47 height 15
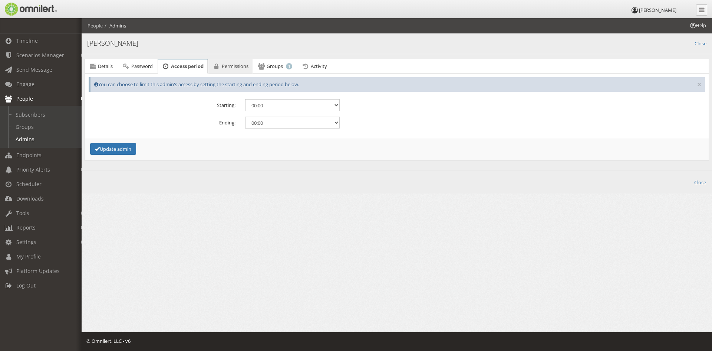
click at [233, 66] on span "Permissions" at bounding box center [235, 66] width 27 height 7
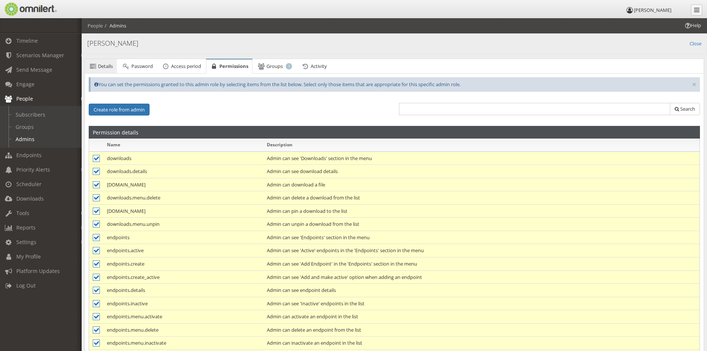
click at [102, 65] on span "Details" at bounding box center [105, 66] width 15 height 7
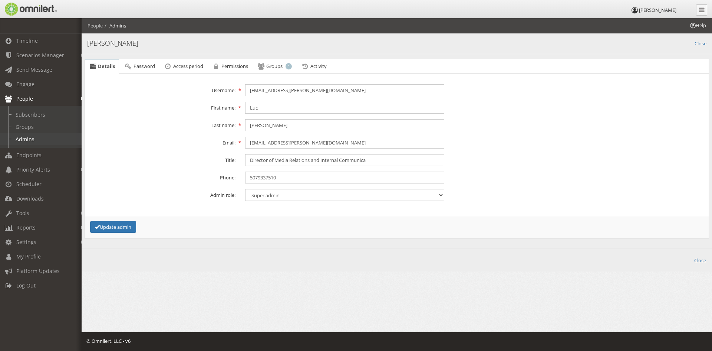
click at [36, 134] on link "Admins" at bounding box center [44, 139] width 88 height 12
click at [28, 138] on link "Admins" at bounding box center [44, 139] width 88 height 12
click at [697, 260] on link "Close" at bounding box center [701, 259] width 12 height 9
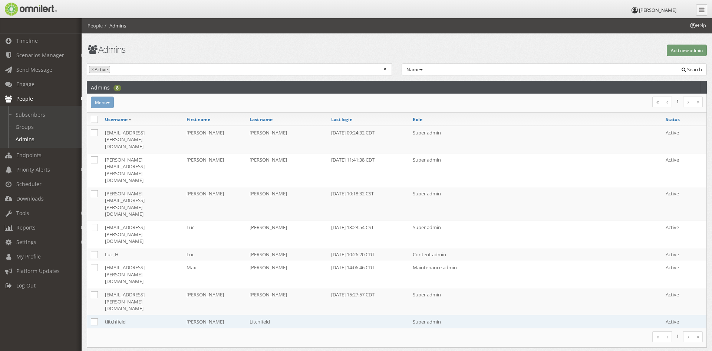
click at [113, 315] on td "tlitchfield" at bounding box center [142, 321] width 82 height 13
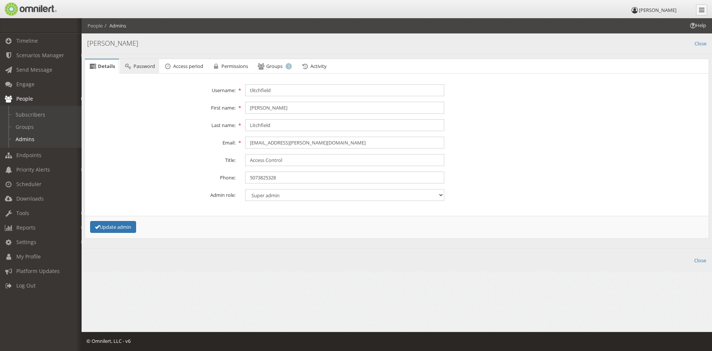
click at [135, 62] on link "Password" at bounding box center [139, 66] width 39 height 15
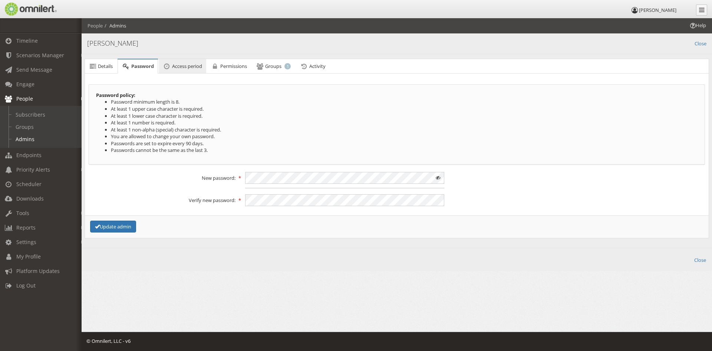
click at [183, 68] on span "Access period" at bounding box center [187, 66] width 30 height 7
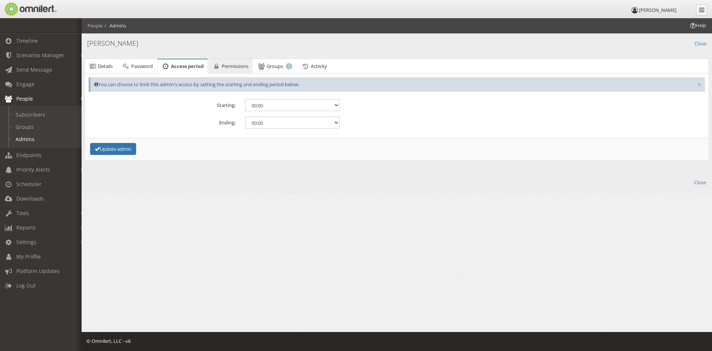
click at [237, 66] on span "Permissions" at bounding box center [235, 66] width 27 height 7
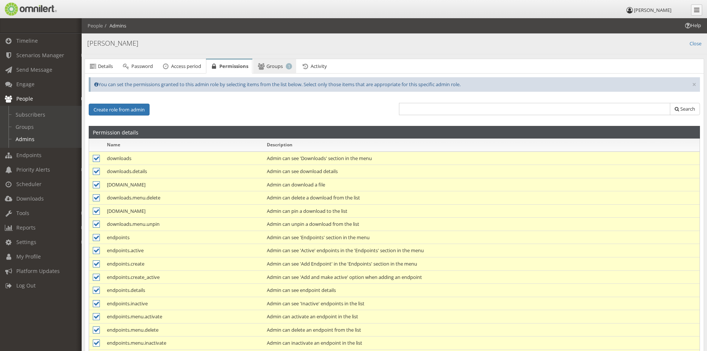
click at [279, 66] on span "Groups" at bounding box center [274, 66] width 16 height 7
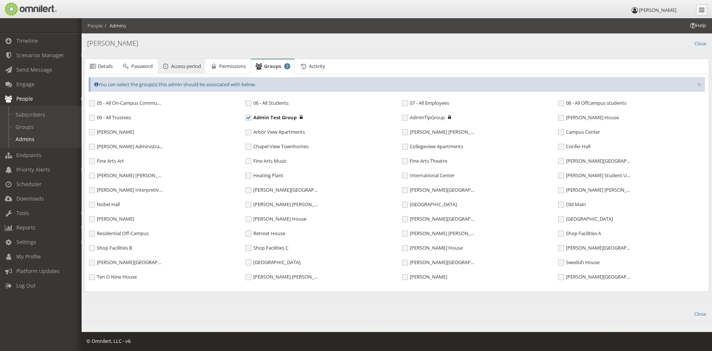
click at [183, 63] on span "Access period" at bounding box center [186, 66] width 30 height 7
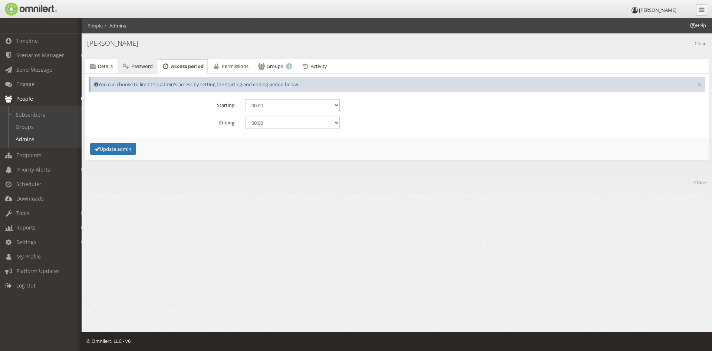
click at [133, 62] on link "Password" at bounding box center [137, 66] width 39 height 15
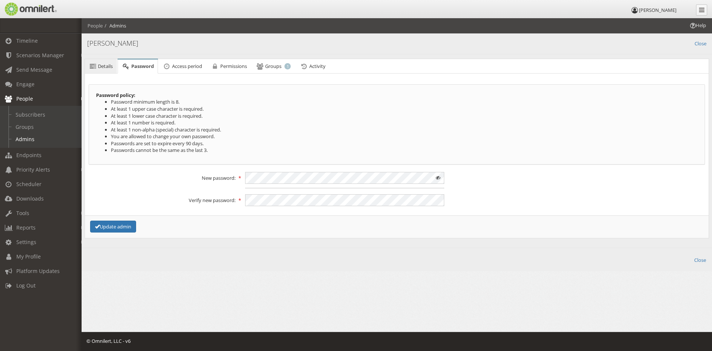
click at [94, 61] on link "Details" at bounding box center [101, 66] width 32 height 15
